Goal: Ask a question

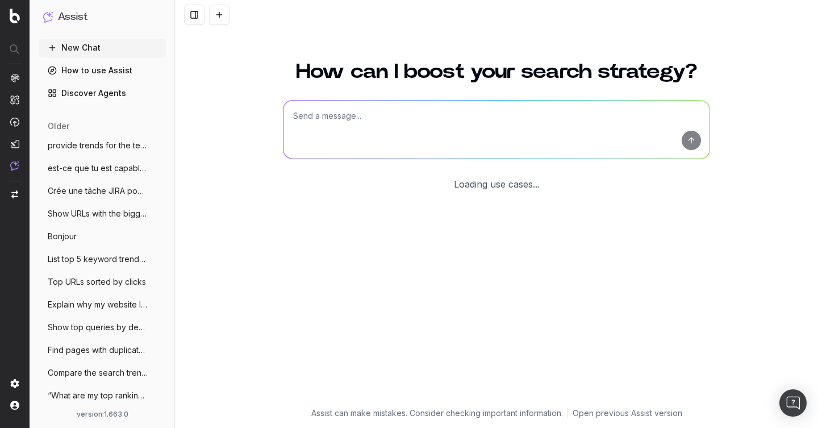
scroll to position [13, 0]
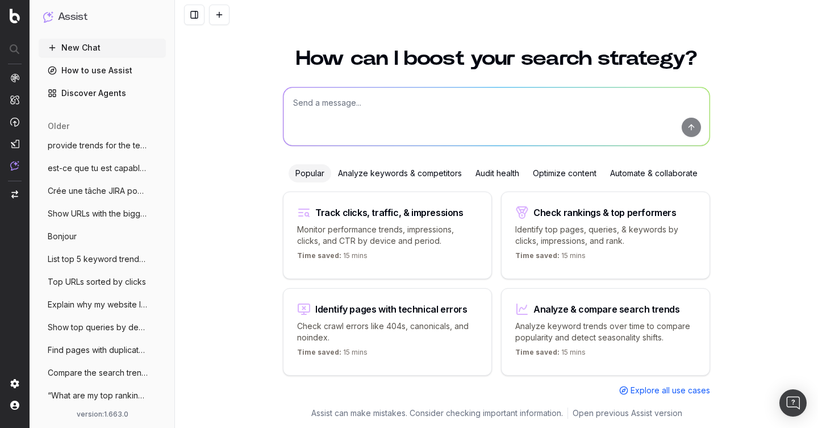
click at [195, 11] on button at bounding box center [194, 15] width 20 height 20
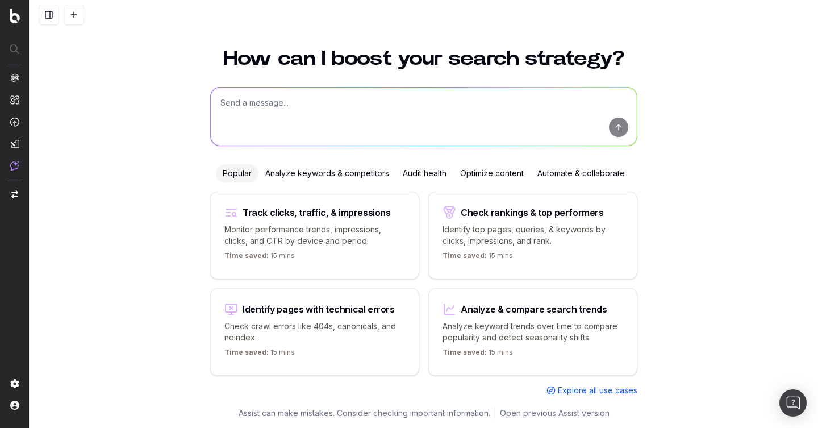
click at [101, 133] on div "How can I boost your search strategy? Popular Analyze keywords & competitors Au…" at bounding box center [424, 231] width 788 height 393
click at [243, 112] on textarea at bounding box center [424, 116] width 426 height 58
type textarea "test"
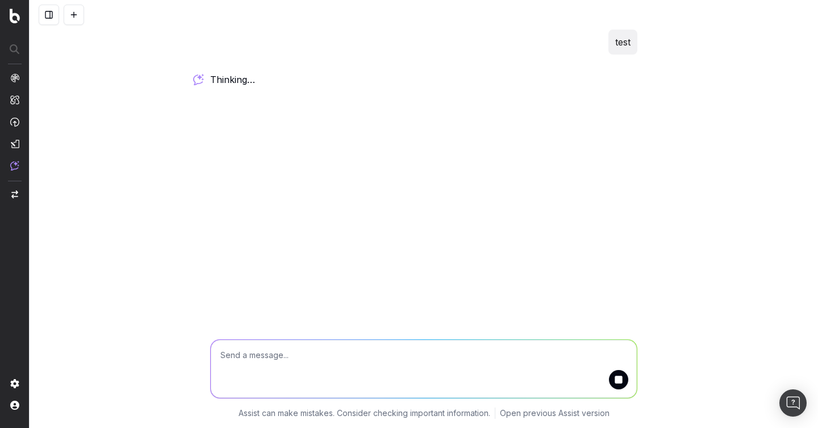
scroll to position [0, 0]
